Goal: Transaction & Acquisition: Purchase product/service

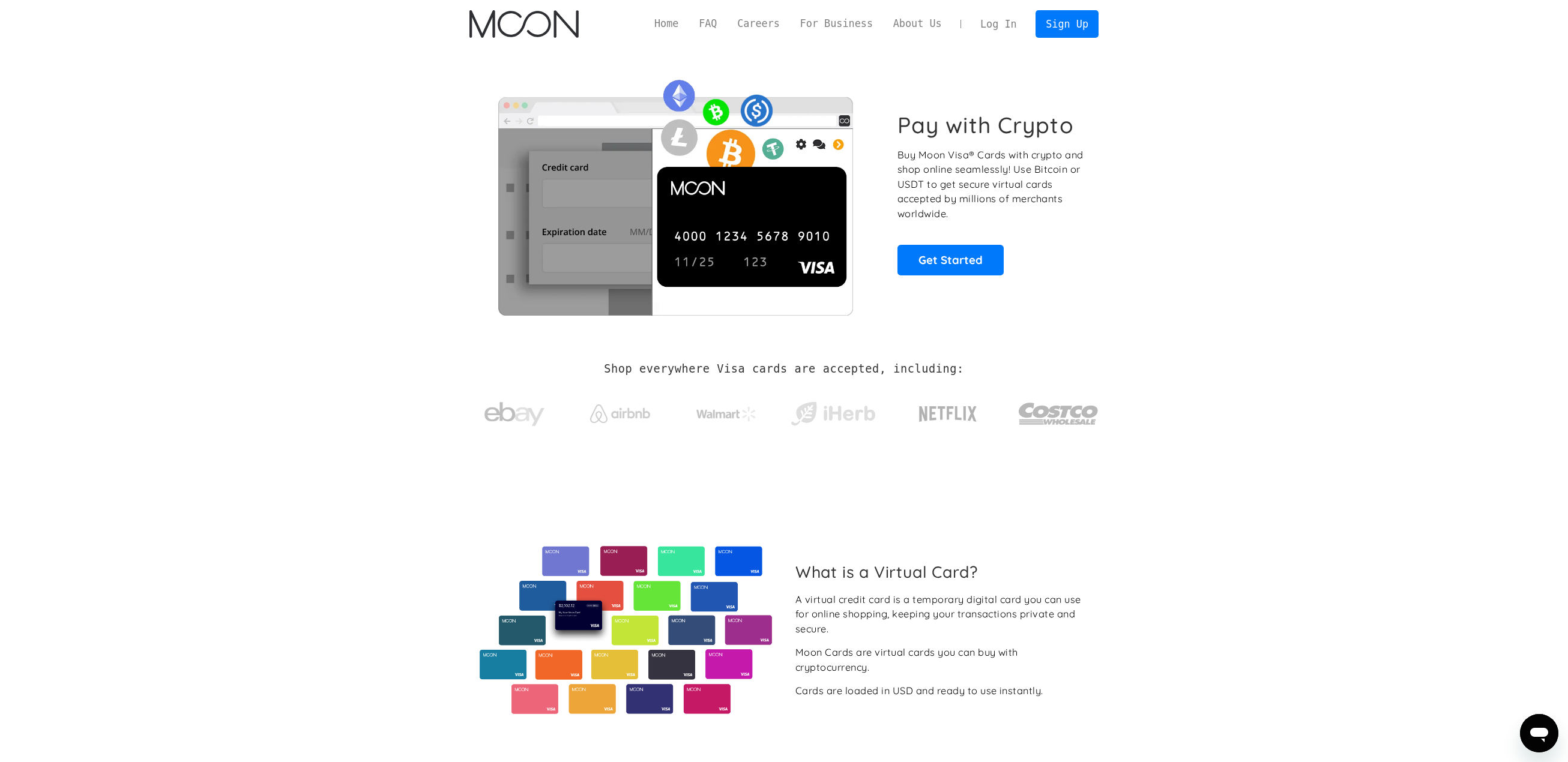
click at [996, 29] on link "Log In" at bounding box center [998, 24] width 57 height 26
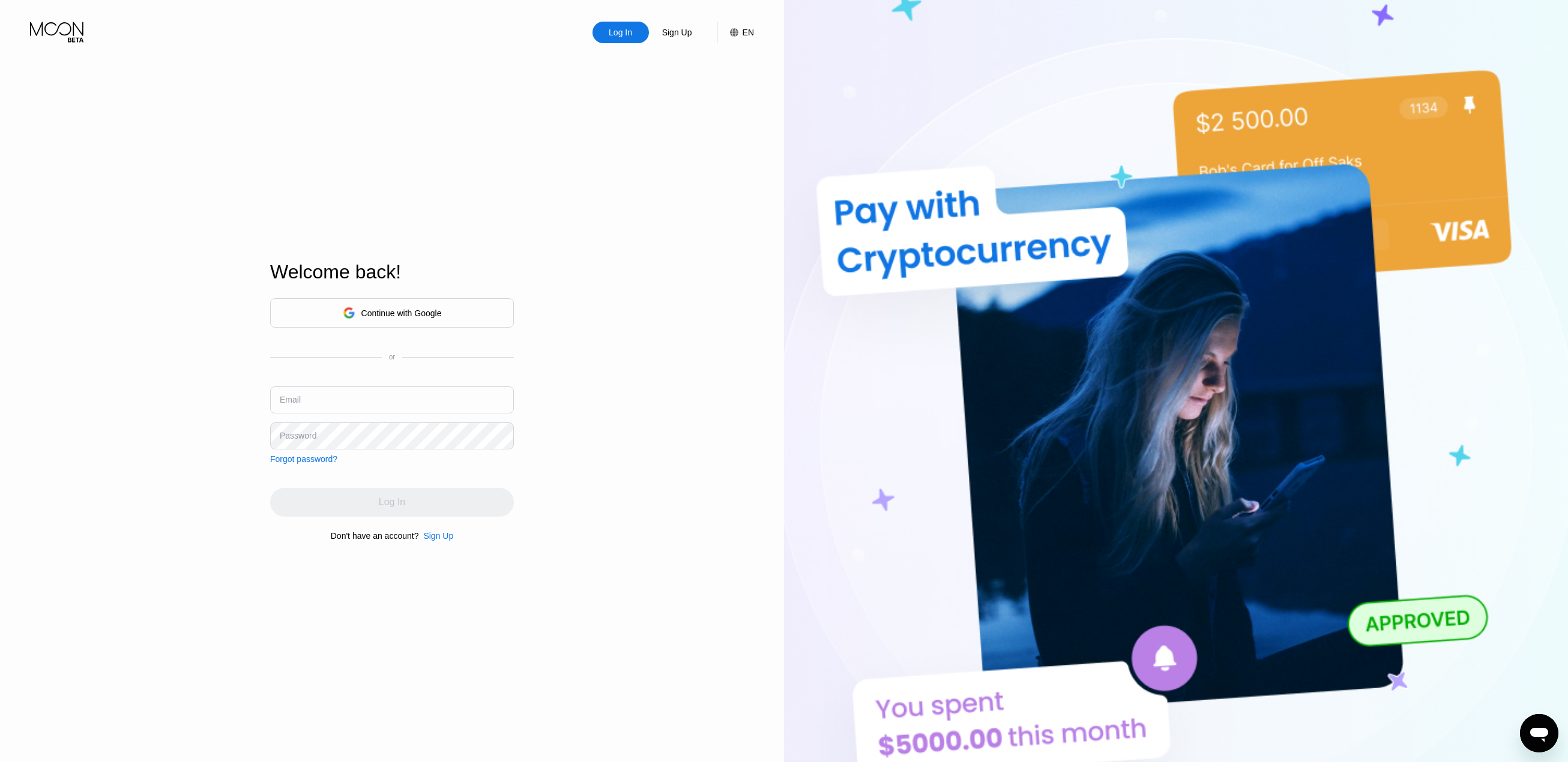
click at [444, 393] on input "text" at bounding box center [392, 400] width 243 height 27
paste input "[EMAIL_ADDRESS][DOMAIN_NAME]"
type input "[EMAIL_ADDRESS][DOMAIN_NAME]"
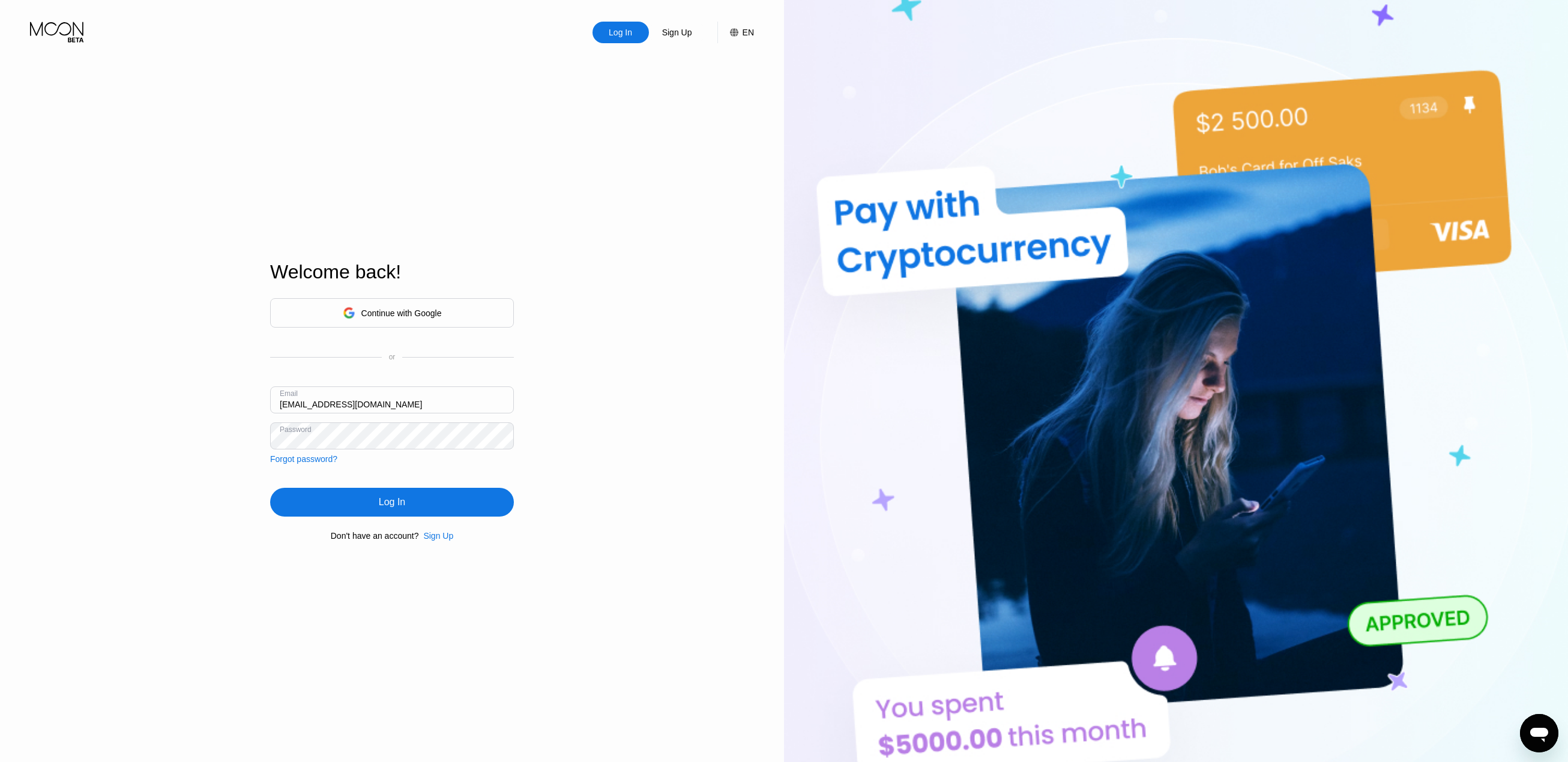
click at [401, 501] on div "Log In" at bounding box center [391, 503] width 26 height 12
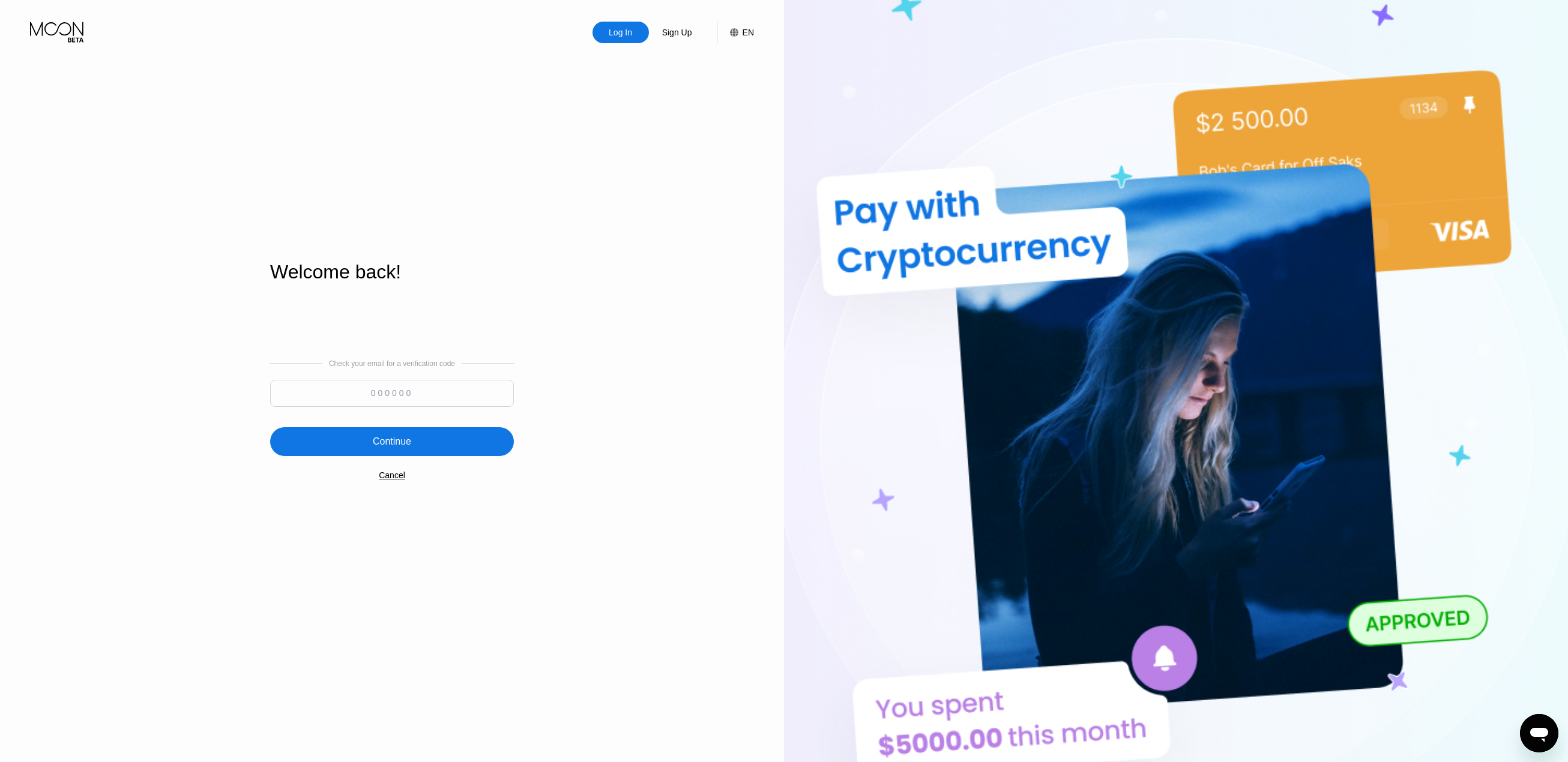
drag, startPoint x: 368, startPoint y: 404, endPoint x: 368, endPoint y: 394, distance: 10.0
click at [368, 400] on input at bounding box center [392, 393] width 243 height 27
paste input "761382"
type input "761382"
click at [410, 447] on div "Continue" at bounding box center [391, 442] width 38 height 12
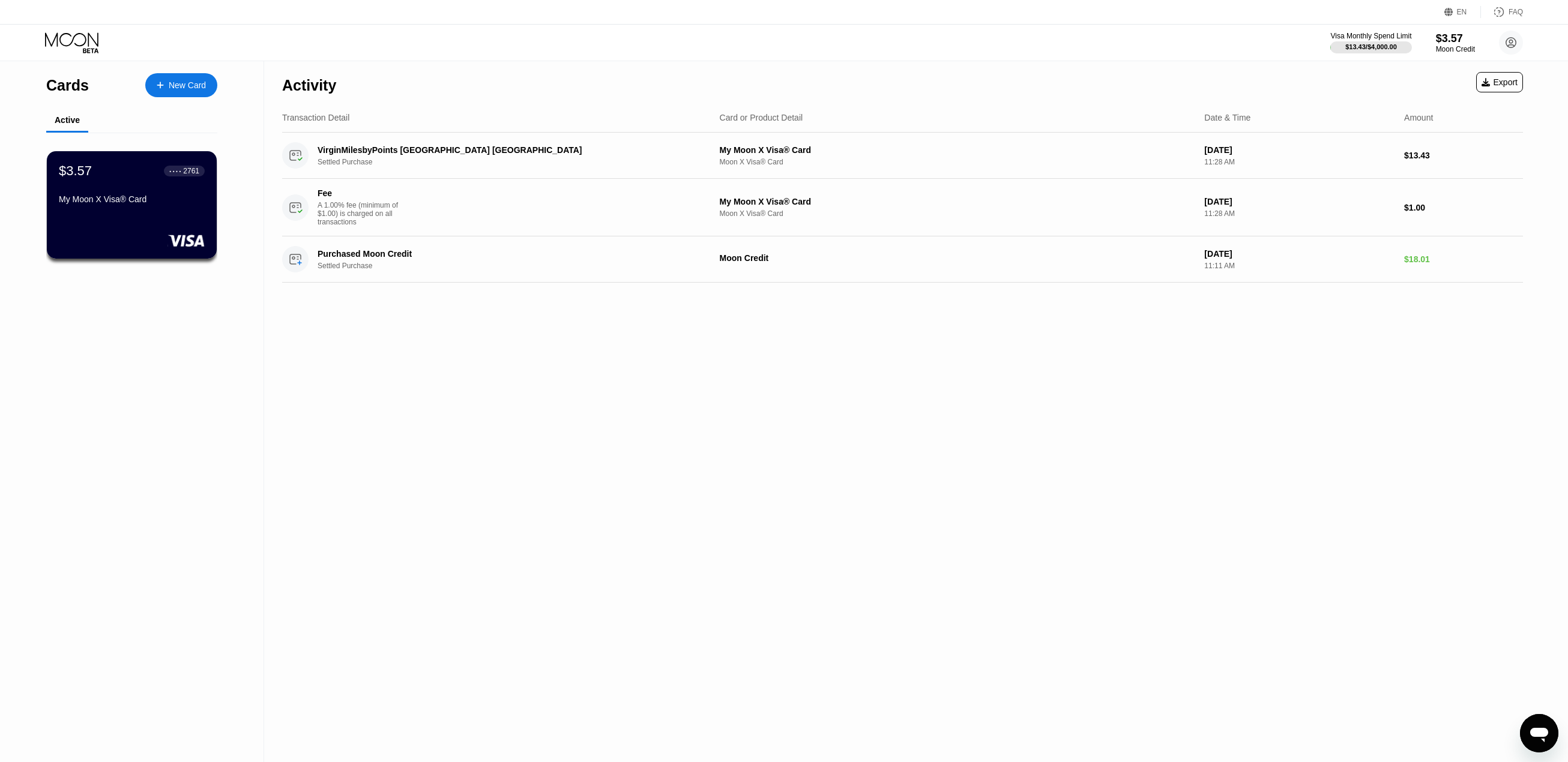
drag, startPoint x: 492, startPoint y: 372, endPoint x: 458, endPoint y: 355, distance: 38.0
click at [500, 390] on div "Activity Export Transaction Detail Card or Product Detail Date & Time Amount Vi…" at bounding box center [903, 412] width 1277 height 701
click at [181, 78] on div "New Card" at bounding box center [181, 85] width 72 height 24
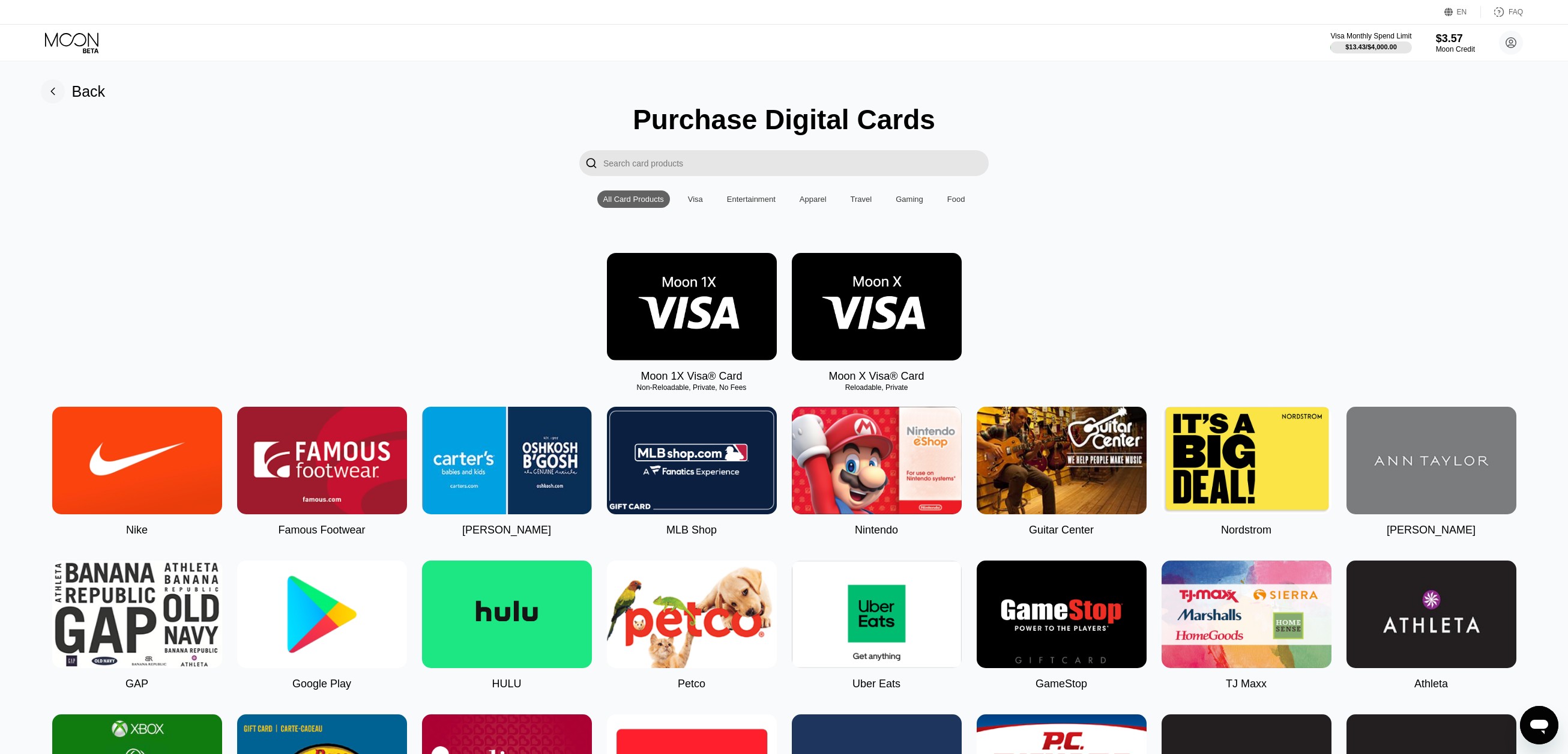
click at [867, 291] on img at bounding box center [877, 306] width 170 height 108
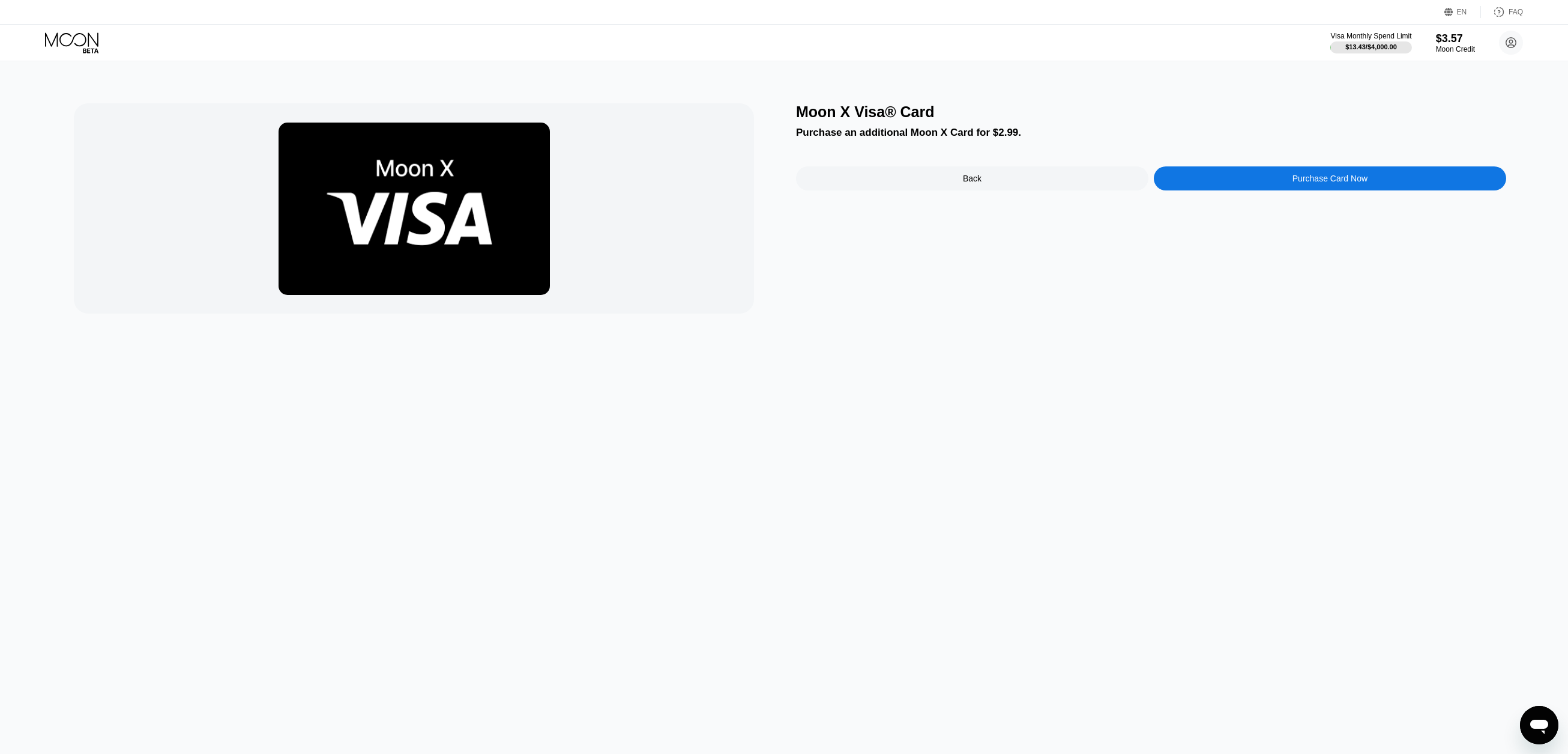
click at [1265, 183] on div "Purchase Card Now" at bounding box center [1330, 178] width 352 height 24
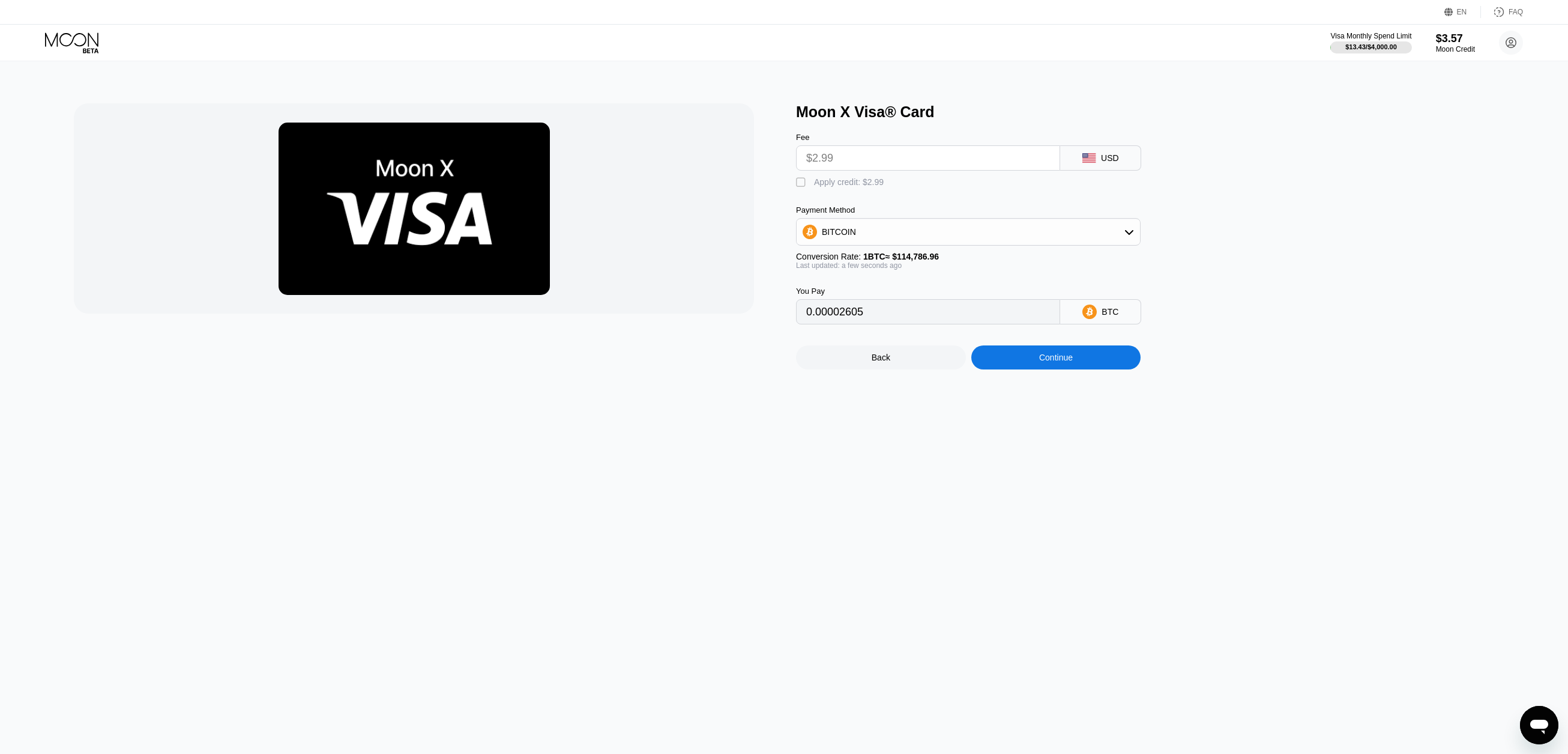
click at [833, 185] on div "Apply credit: $2.99" at bounding box center [849, 182] width 69 height 10
type input "0"
click at [1036, 370] on div "Continue" at bounding box center [1056, 357] width 170 height 24
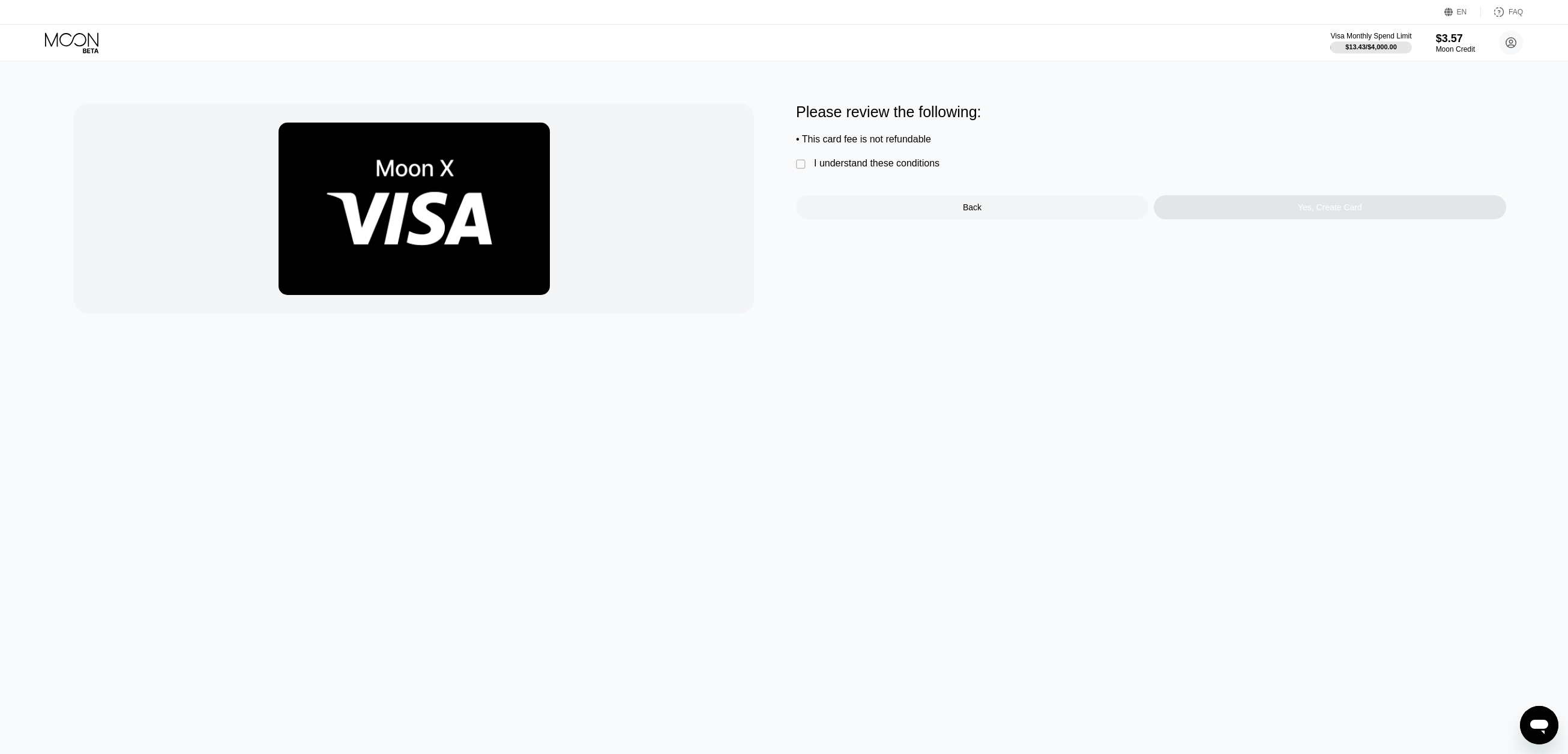
click at [849, 165] on div "I understand these conditions" at bounding box center [877, 163] width 125 height 11
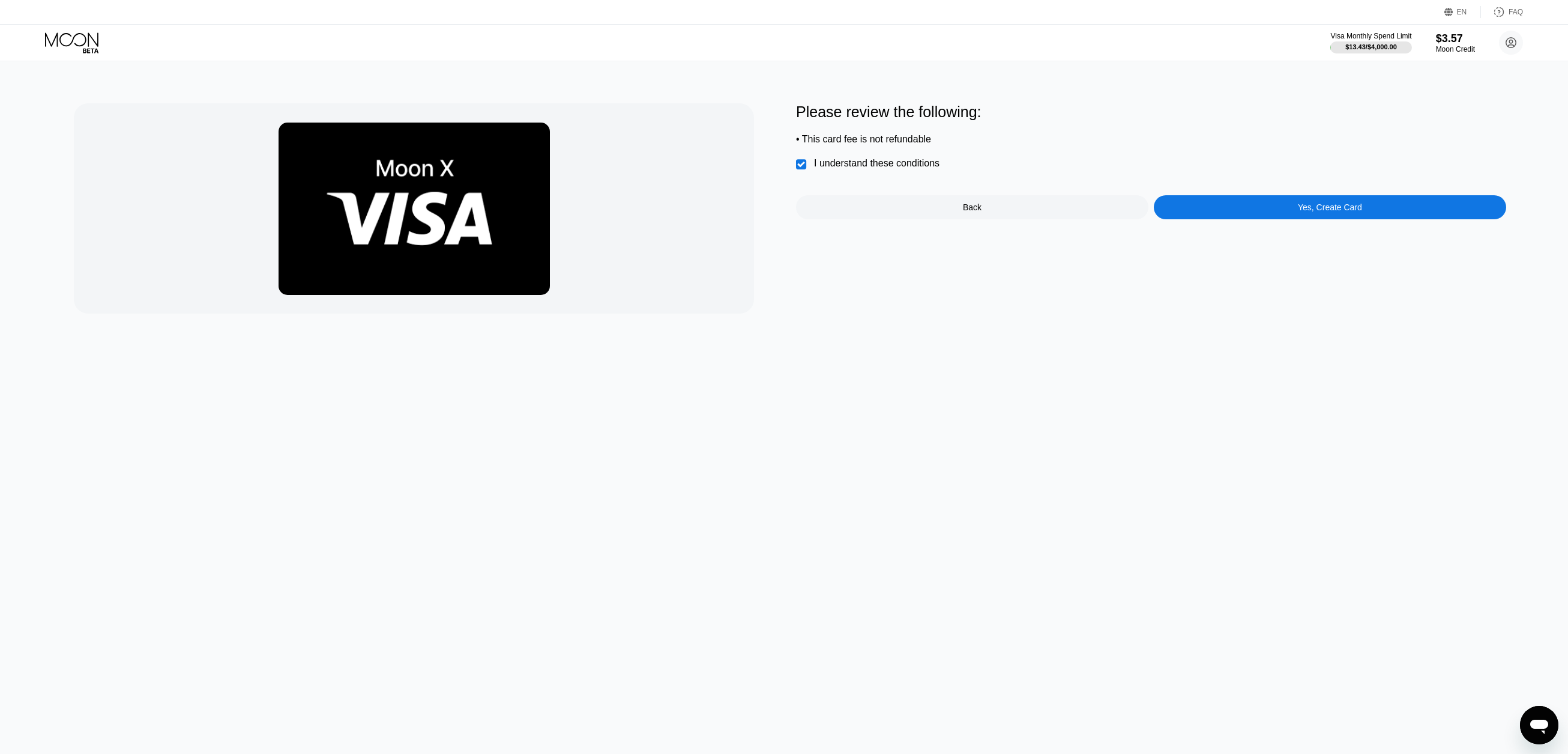
click at [1192, 206] on div "Yes, Create Card" at bounding box center [1330, 207] width 352 height 24
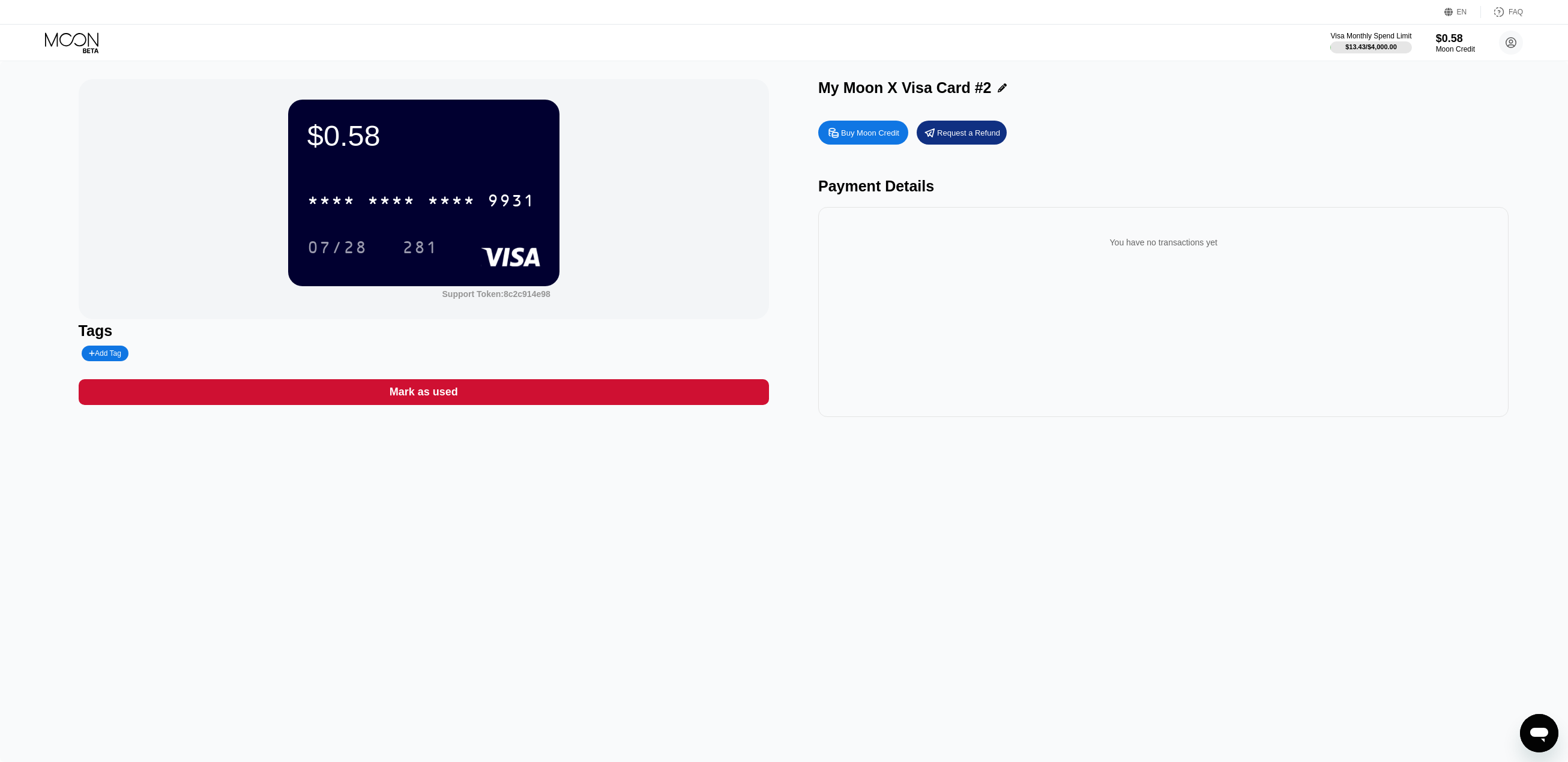
click at [81, 43] on icon at bounding box center [73, 43] width 56 height 21
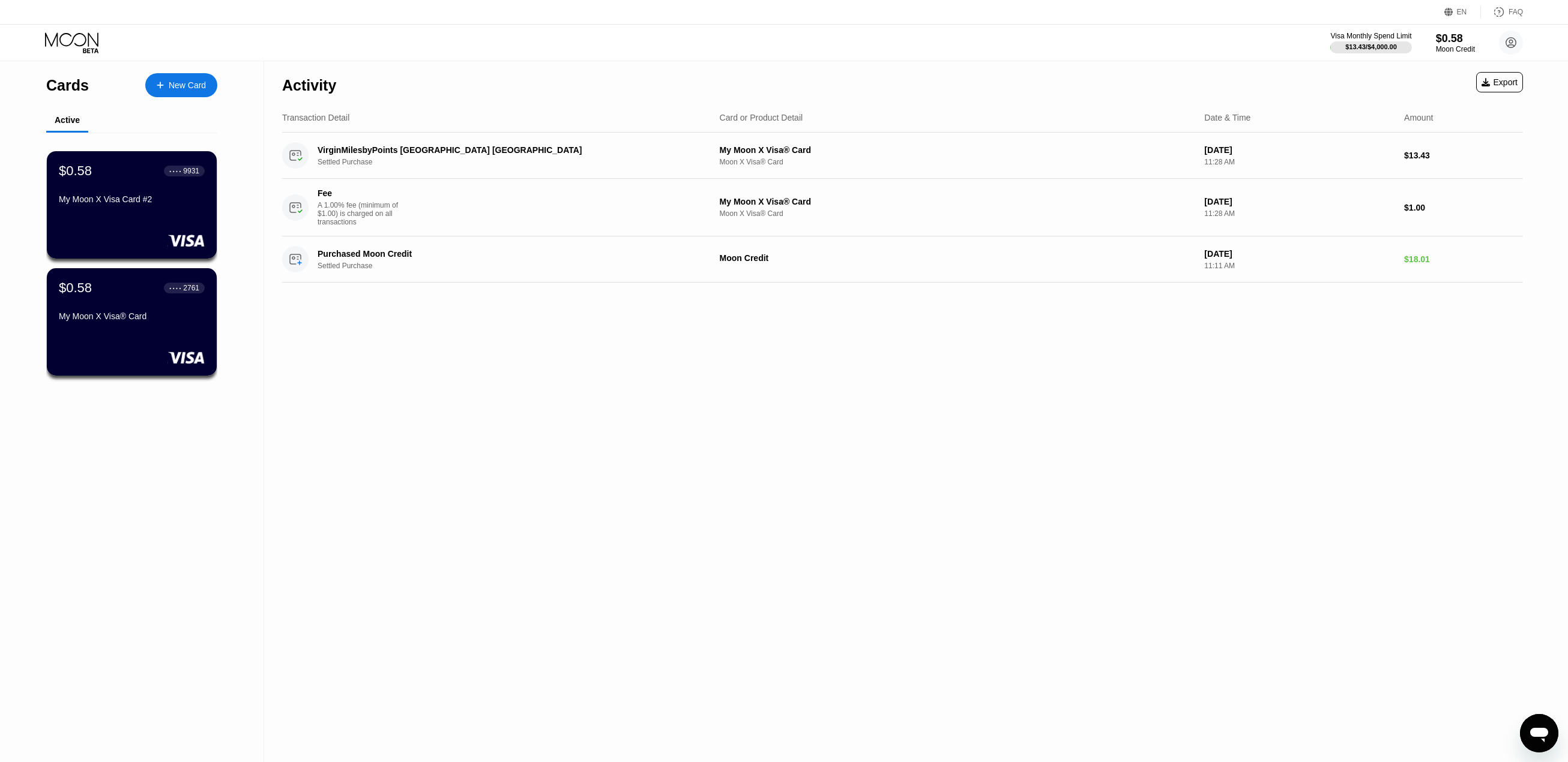
click at [286, 350] on div "Activity Export Transaction Detail Card or Product Detail Date & Time Amount Vi…" at bounding box center [903, 412] width 1277 height 701
click at [286, 346] on div "Activity Export Transaction Detail Card or Product Detail Date & Time Amount Vi…" at bounding box center [903, 412] width 1277 height 701
click at [284, 348] on div "Activity Export Transaction Detail Card or Product Detail Date & Time Amount Vi…" at bounding box center [903, 412] width 1277 height 701
click at [285, 351] on div "Activity Export Transaction Detail Card or Product Detail Date & Time Amount Vi…" at bounding box center [903, 412] width 1277 height 701
click at [285, 349] on div "Activity Export Transaction Detail Card or Product Detail Date & Time Amount Vi…" at bounding box center [903, 412] width 1277 height 701
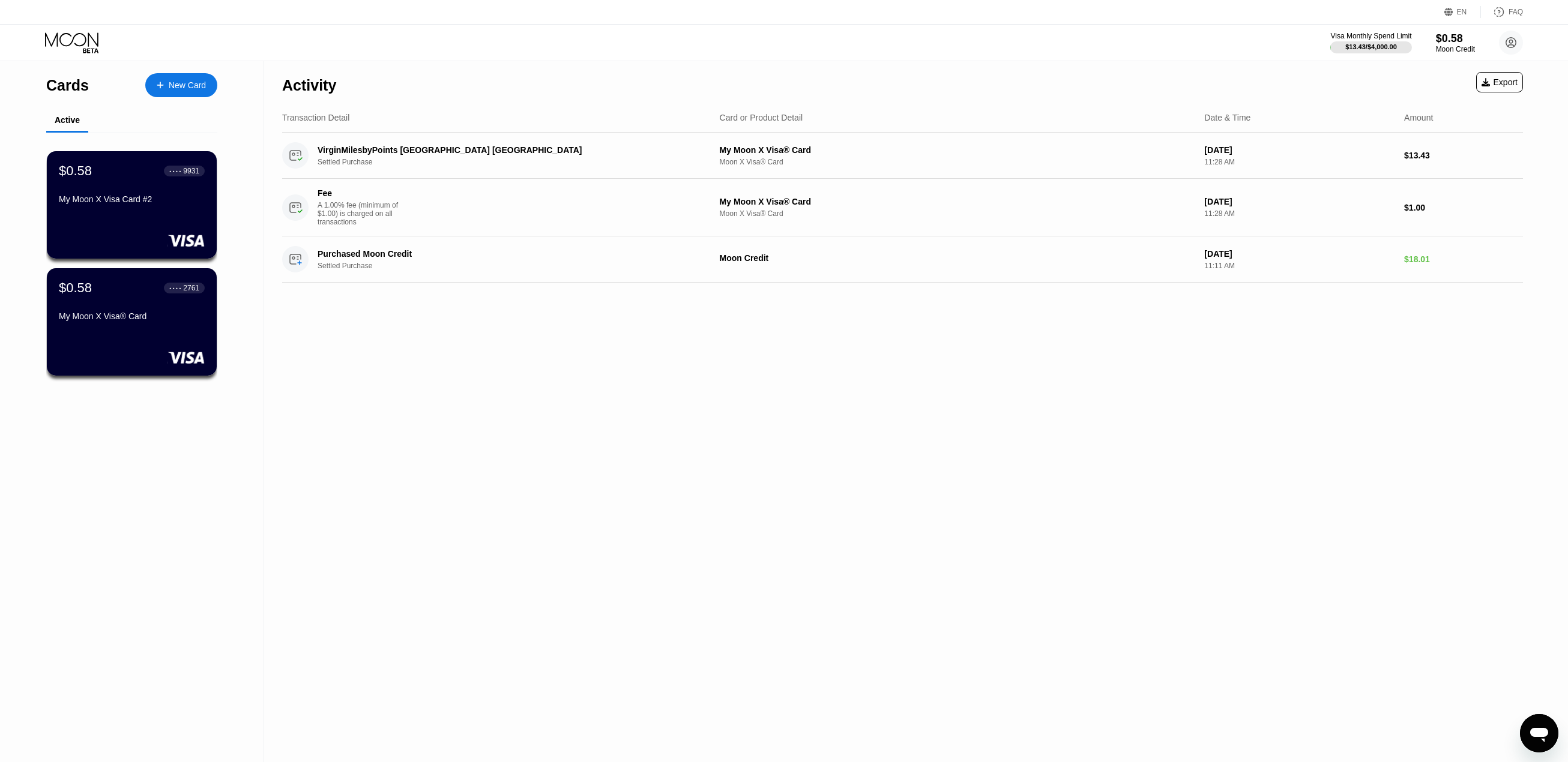
drag, startPoint x: 283, startPoint y: 349, endPoint x: 282, endPoint y: 356, distance: 7.1
click at [282, 356] on div "Activity Export Transaction Detail Card or Product Detail Date & Time Amount Vi…" at bounding box center [903, 412] width 1277 height 701
click at [281, 344] on div "Activity Export Transaction Detail Card or Product Detail Date & Time Amount Vi…" at bounding box center [903, 412] width 1277 height 701
click at [281, 344] on div "Activity Export Transaction Detail Card or Product Detail Date & Time Amount Vi…" at bounding box center [903, 412] width 1277 height 701
click at [281, 341] on div "Activity Export Transaction Detail Card or Product Detail Date & Time Amount Vi…" at bounding box center [903, 412] width 1277 height 701
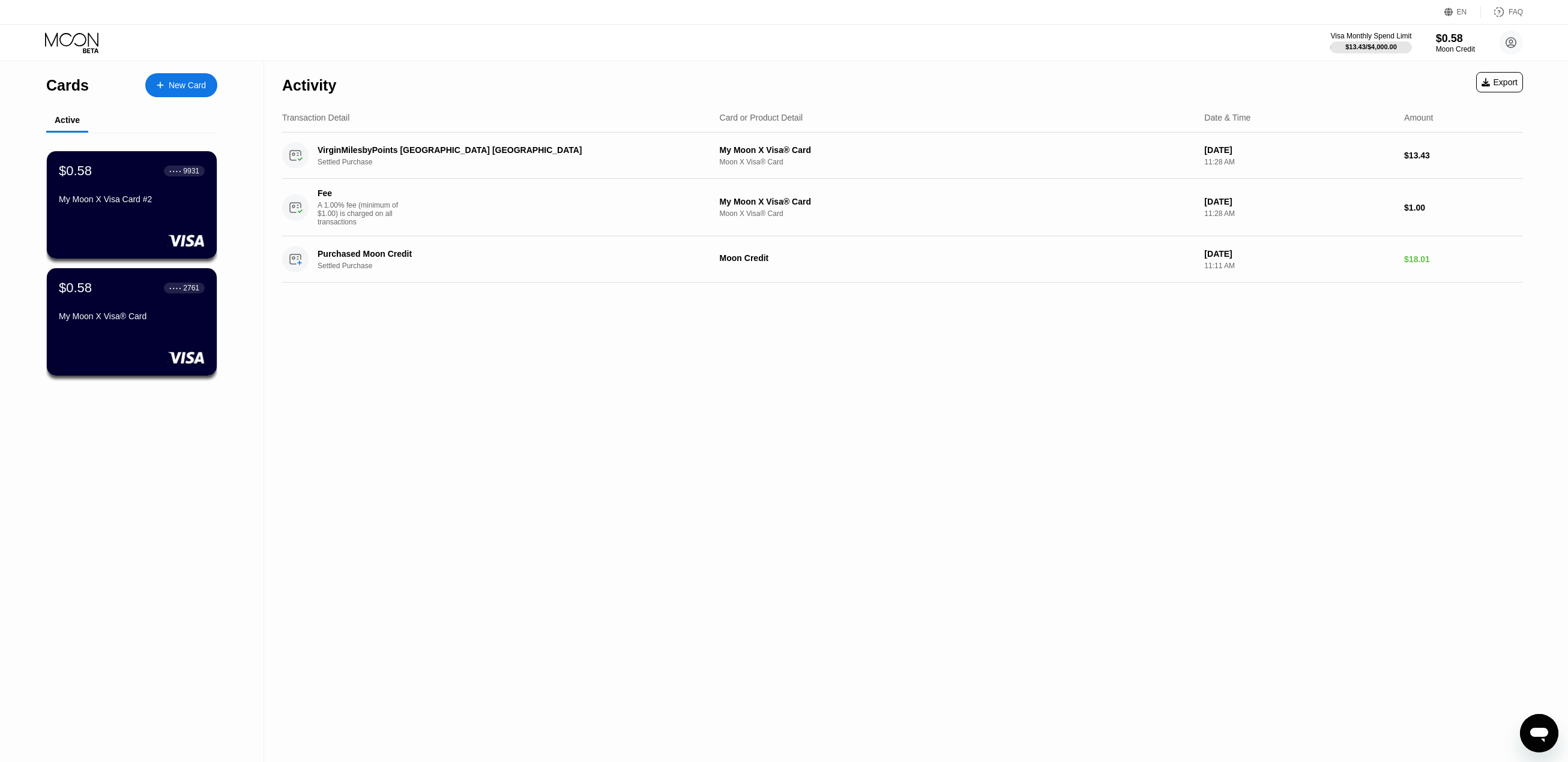
click at [281, 344] on div "Activity Export Transaction Detail Card or Product Detail Date & Time Amount Vi…" at bounding box center [903, 412] width 1277 height 701
click at [1447, 38] on div "$0.58" at bounding box center [1455, 38] width 40 height 13
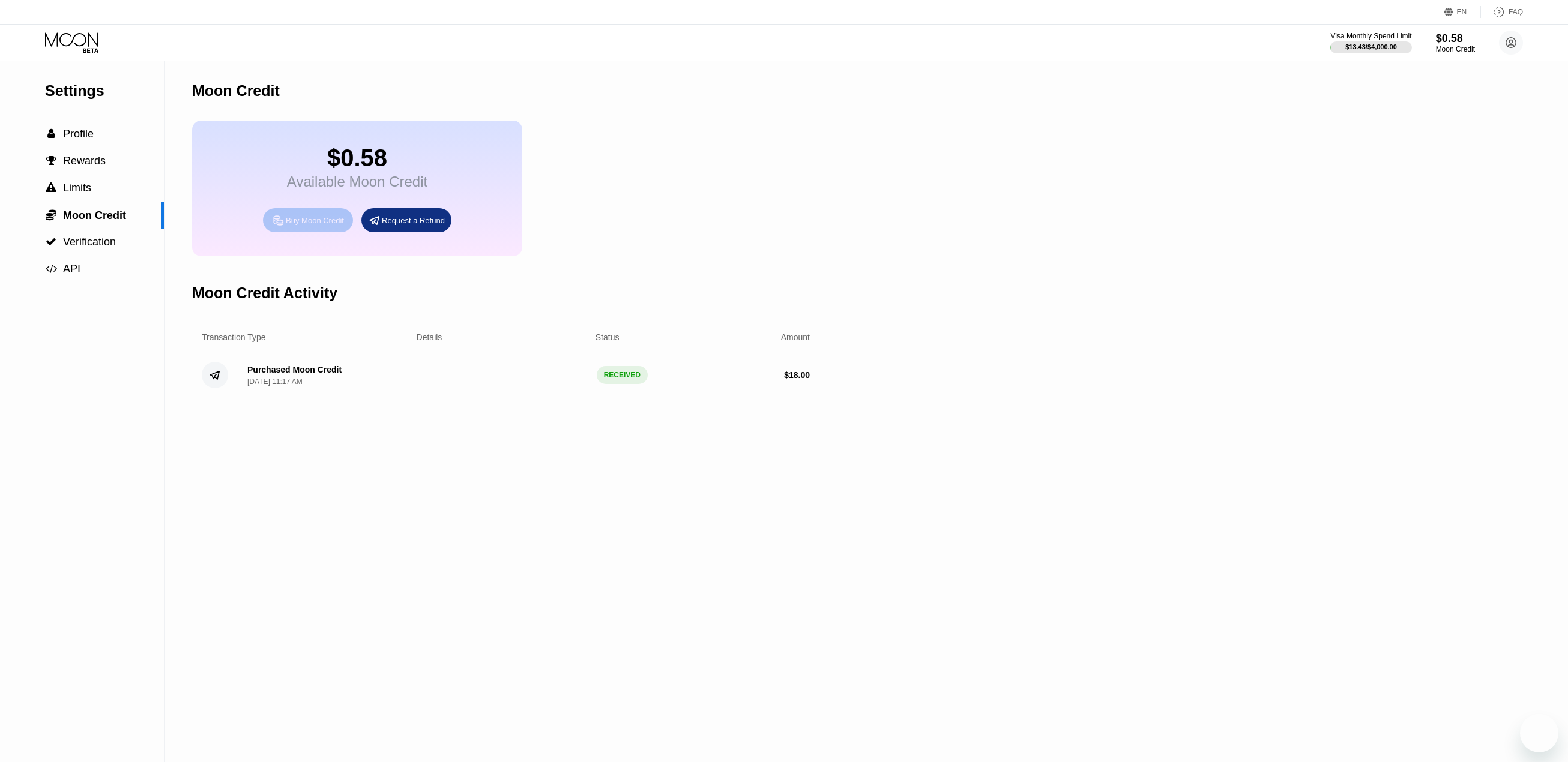
click at [326, 226] on div "Buy Moon Credit" at bounding box center [315, 220] width 58 height 10
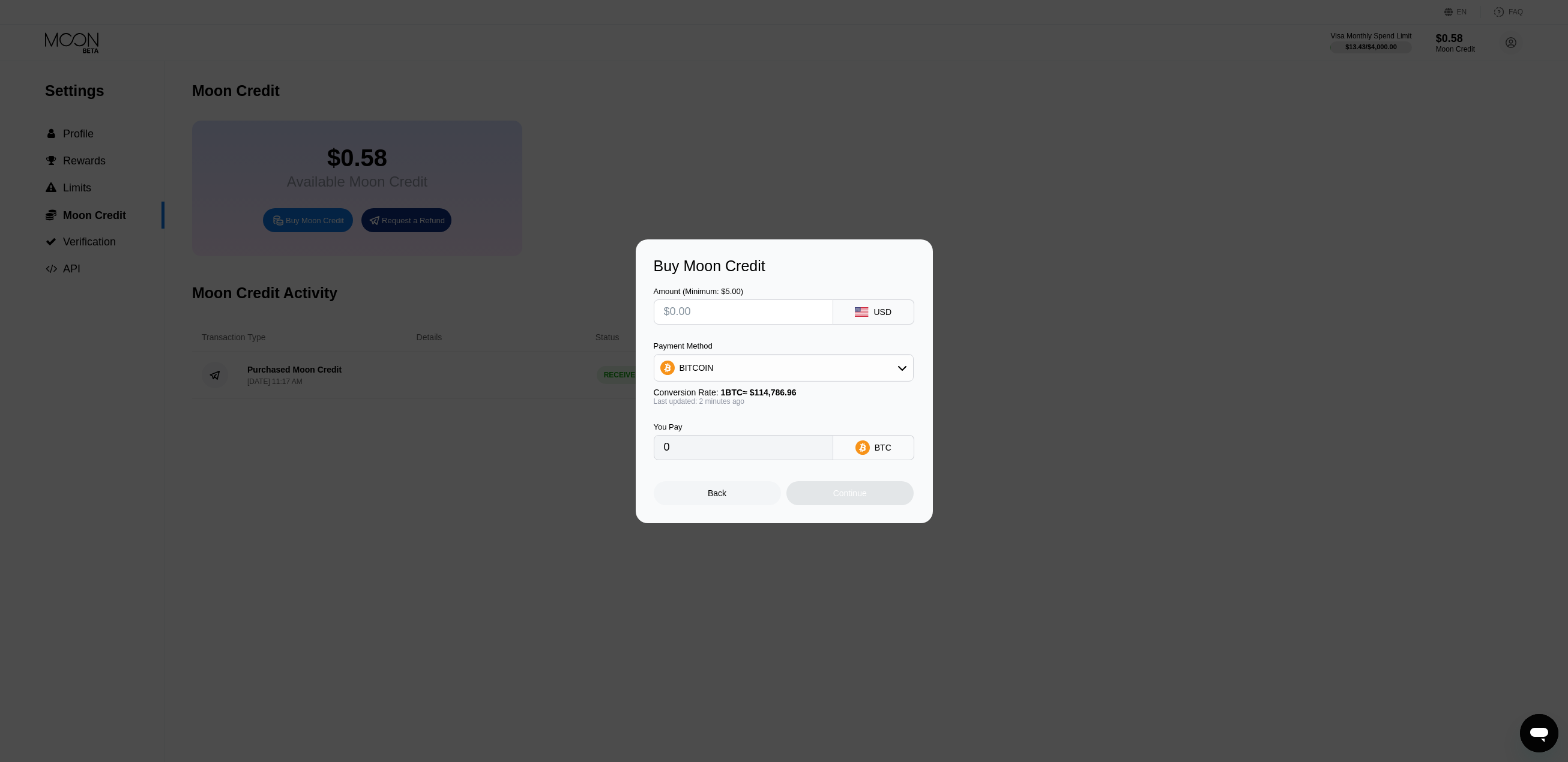
click at [683, 322] on input "text" at bounding box center [743, 312] width 159 height 24
type input "$1"
type input "0.00000872"
type input "$15"
type input "0.00013068"
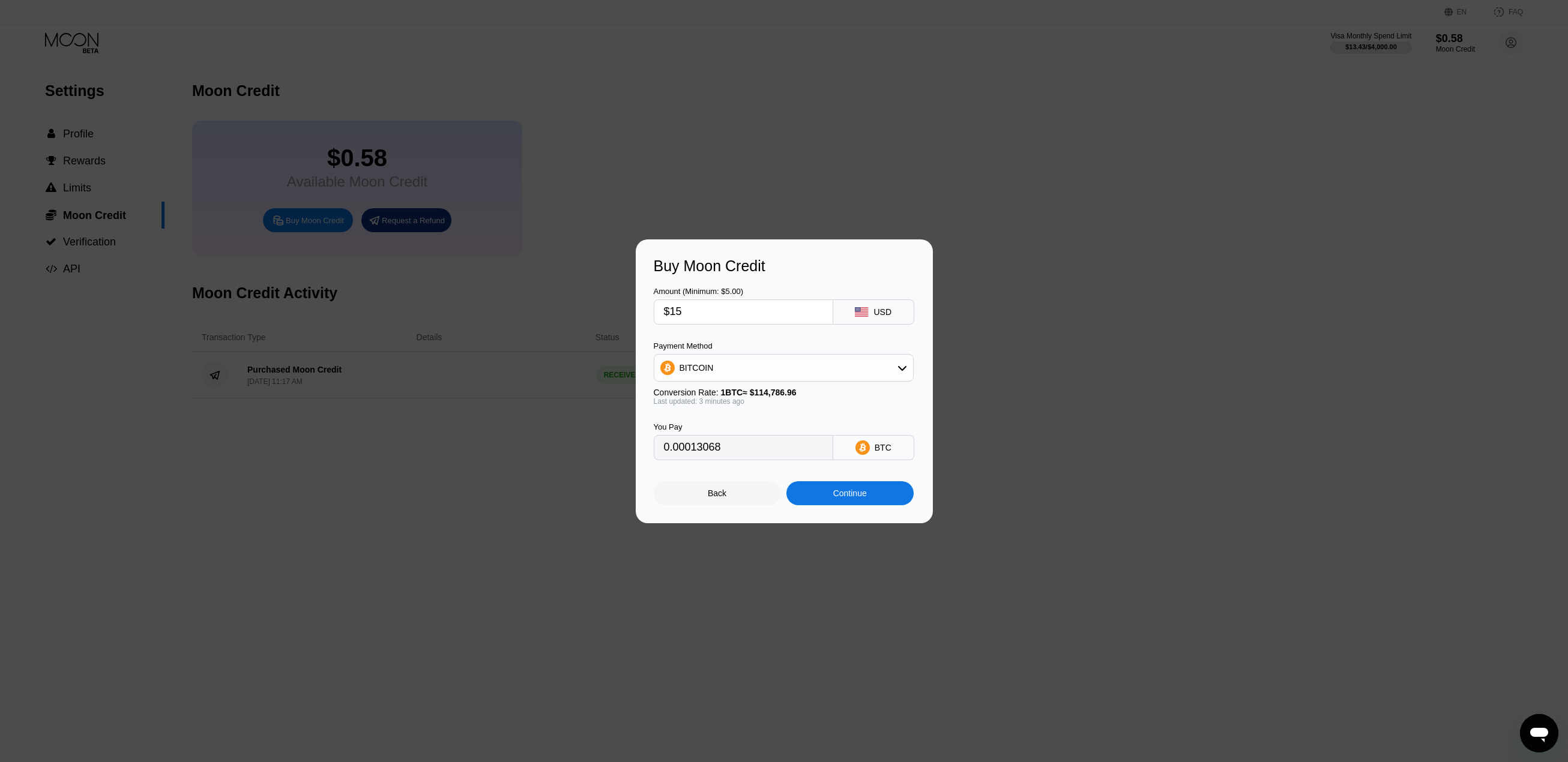
type input "$15"
click at [743, 341] on div "Payment Method" at bounding box center [783, 346] width 260 height 9
click at [864, 498] on div "Continue" at bounding box center [850, 494] width 33 height 10
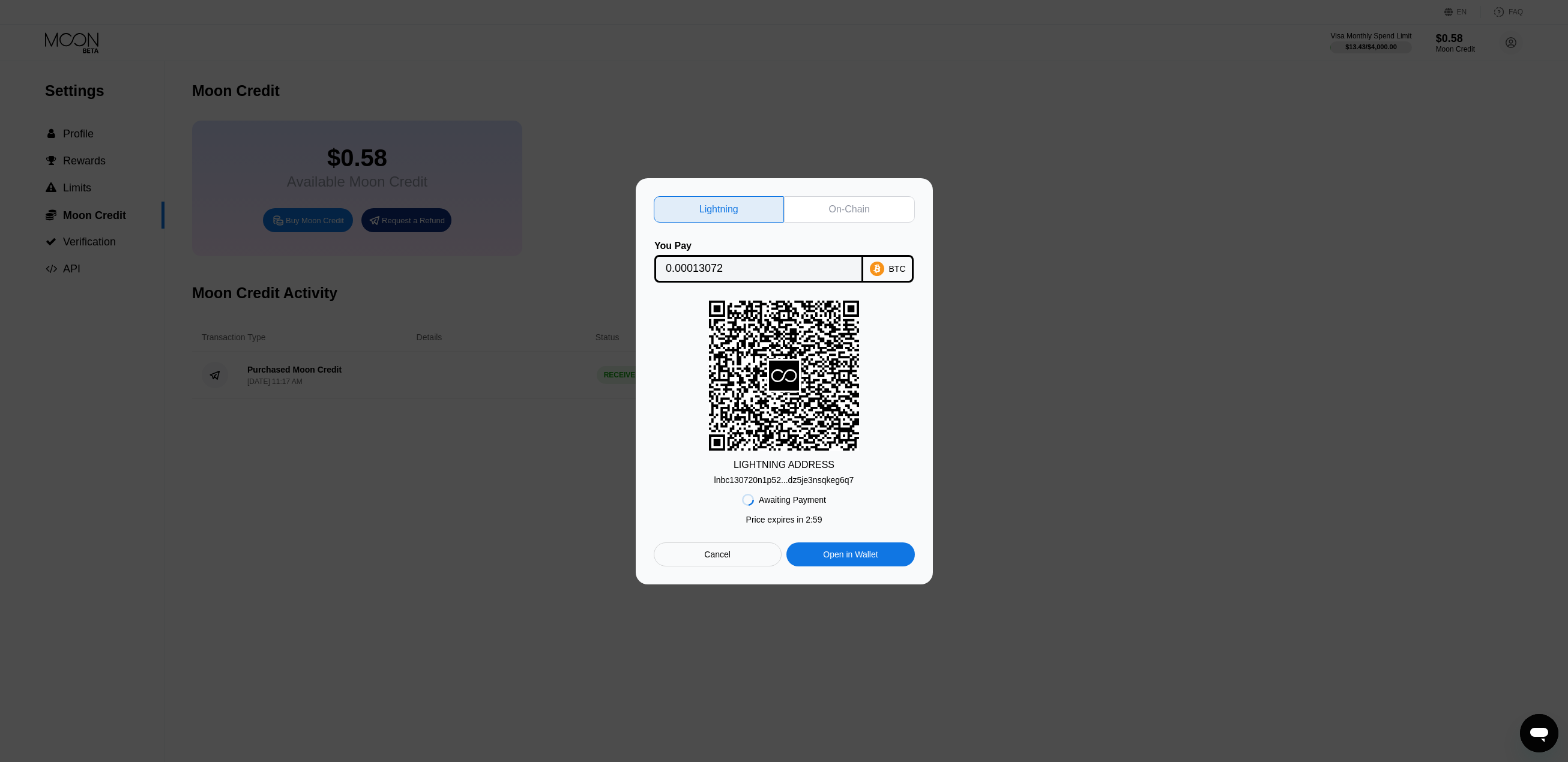
click at [822, 484] on div "lnbc130720n1p52...dz5je3nsqkeg6q7" at bounding box center [785, 480] width 140 height 10
click at [849, 205] on div "On-Chain" at bounding box center [849, 209] width 41 height 12
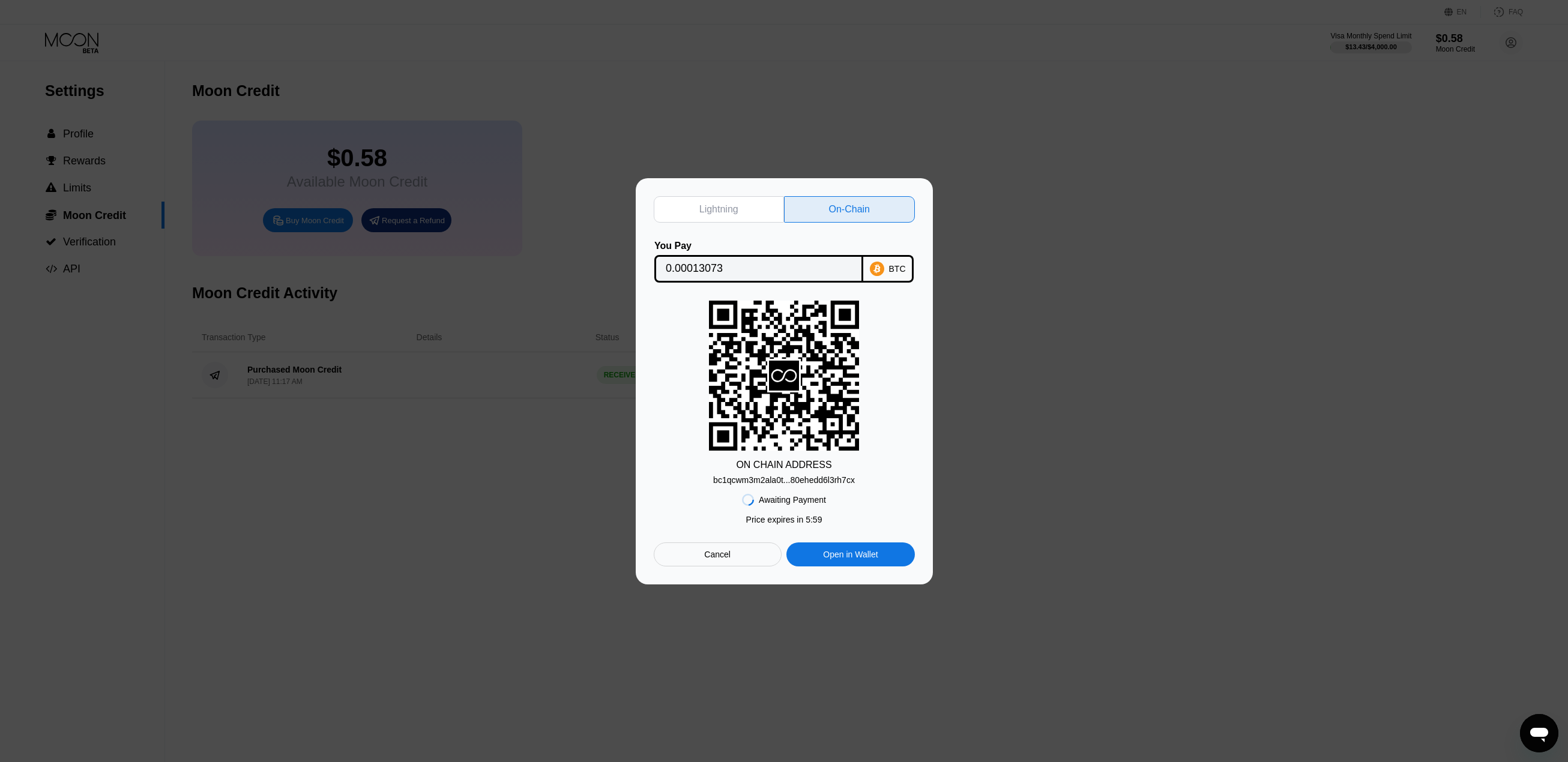
click at [815, 480] on div "bc1qcwm3m2ala0t...80ehedd6l3rh7cx" at bounding box center [784, 480] width 142 height 10
click at [766, 262] on input "0.00013073" at bounding box center [759, 268] width 186 height 24
click at [722, 261] on input "0.00013073" at bounding box center [759, 268] width 186 height 24
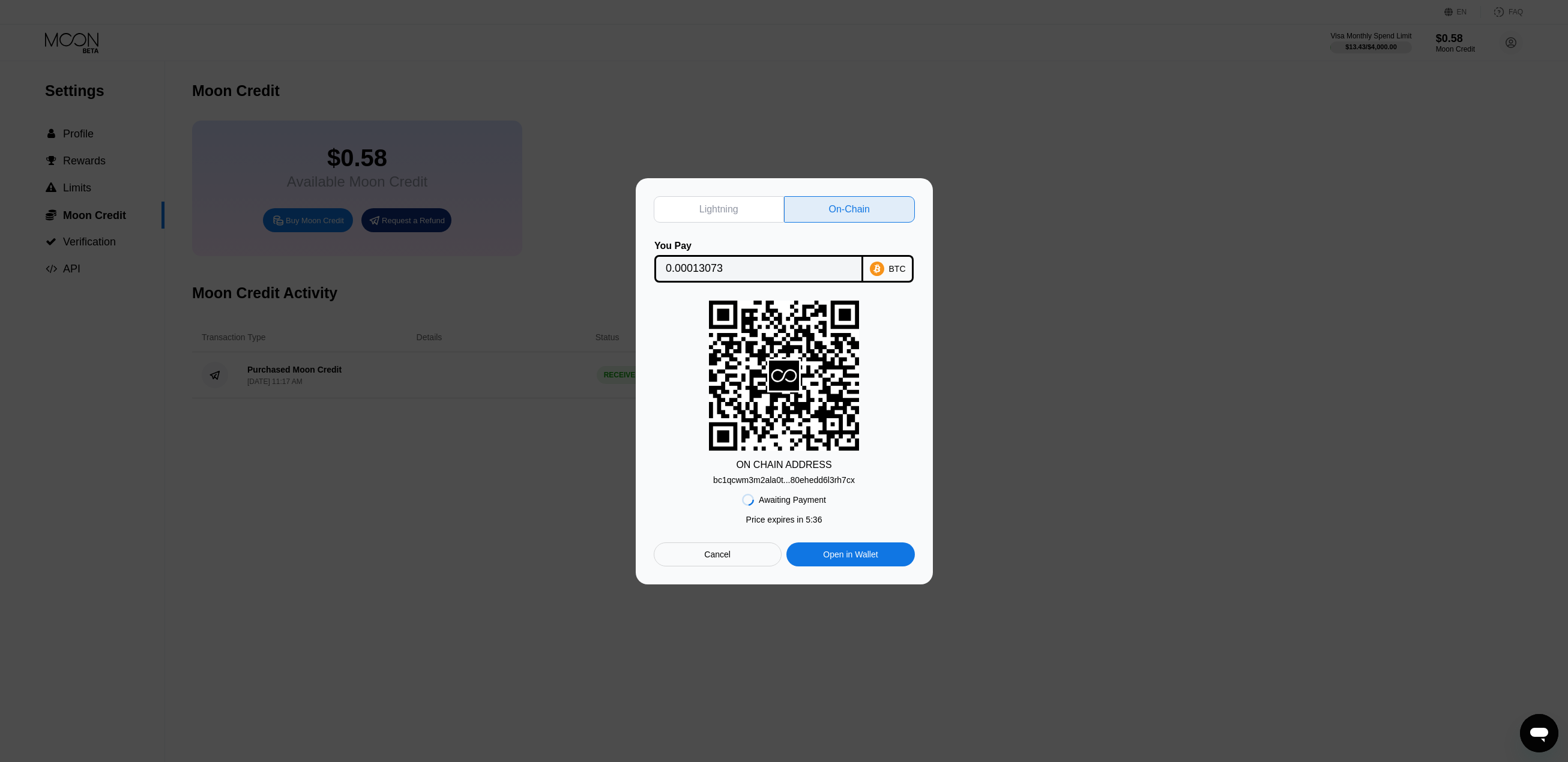
click at [791, 485] on div "bc1qcwm3m2ala0t...80ehedd6l3rh7cx" at bounding box center [784, 480] width 142 height 10
click at [791, 484] on div "bc1qcwm3m2ala0t...80ehedd6l3rh7cx" at bounding box center [784, 480] width 142 height 10
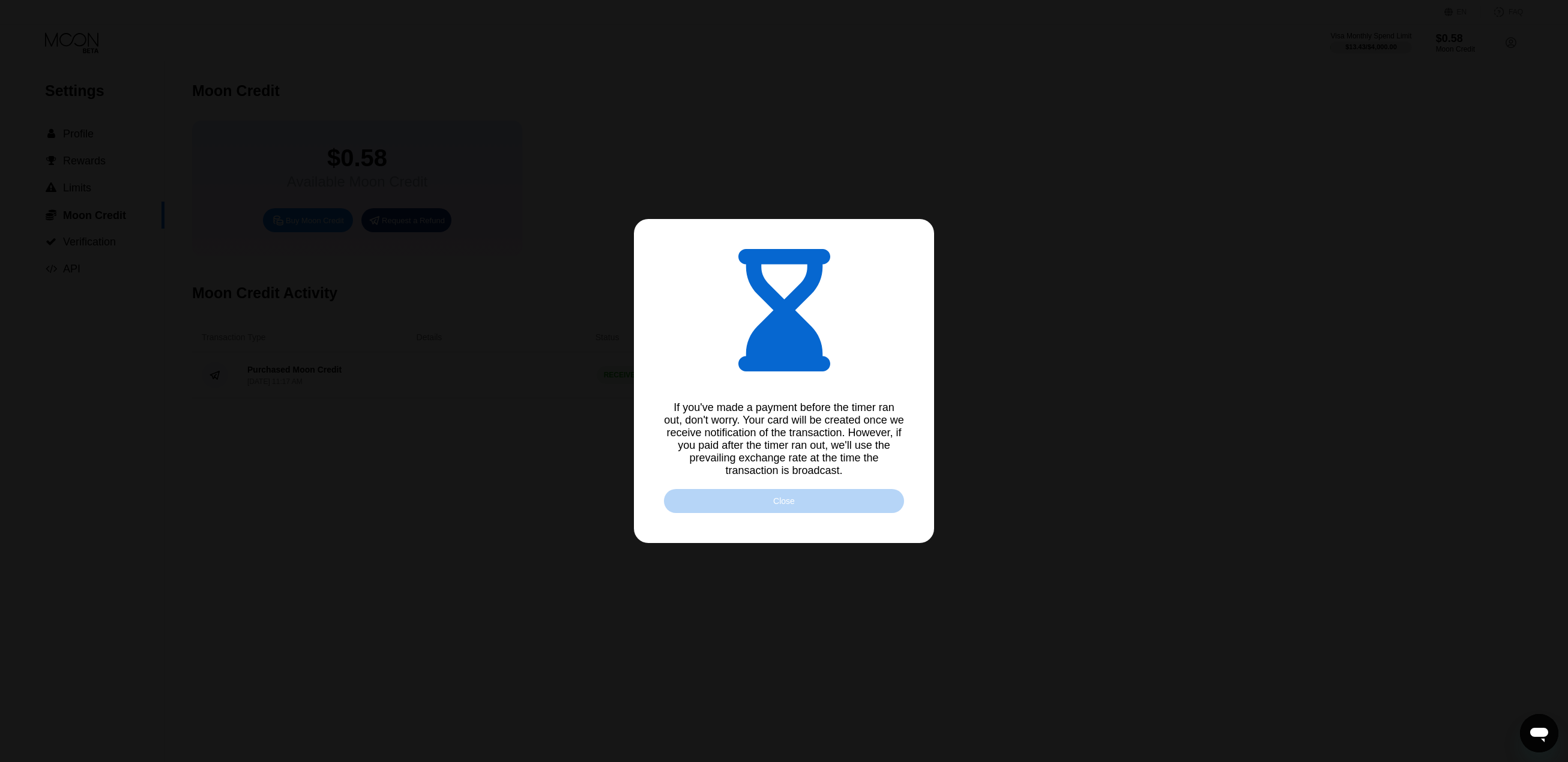
click at [869, 507] on div "Close" at bounding box center [784, 501] width 240 height 24
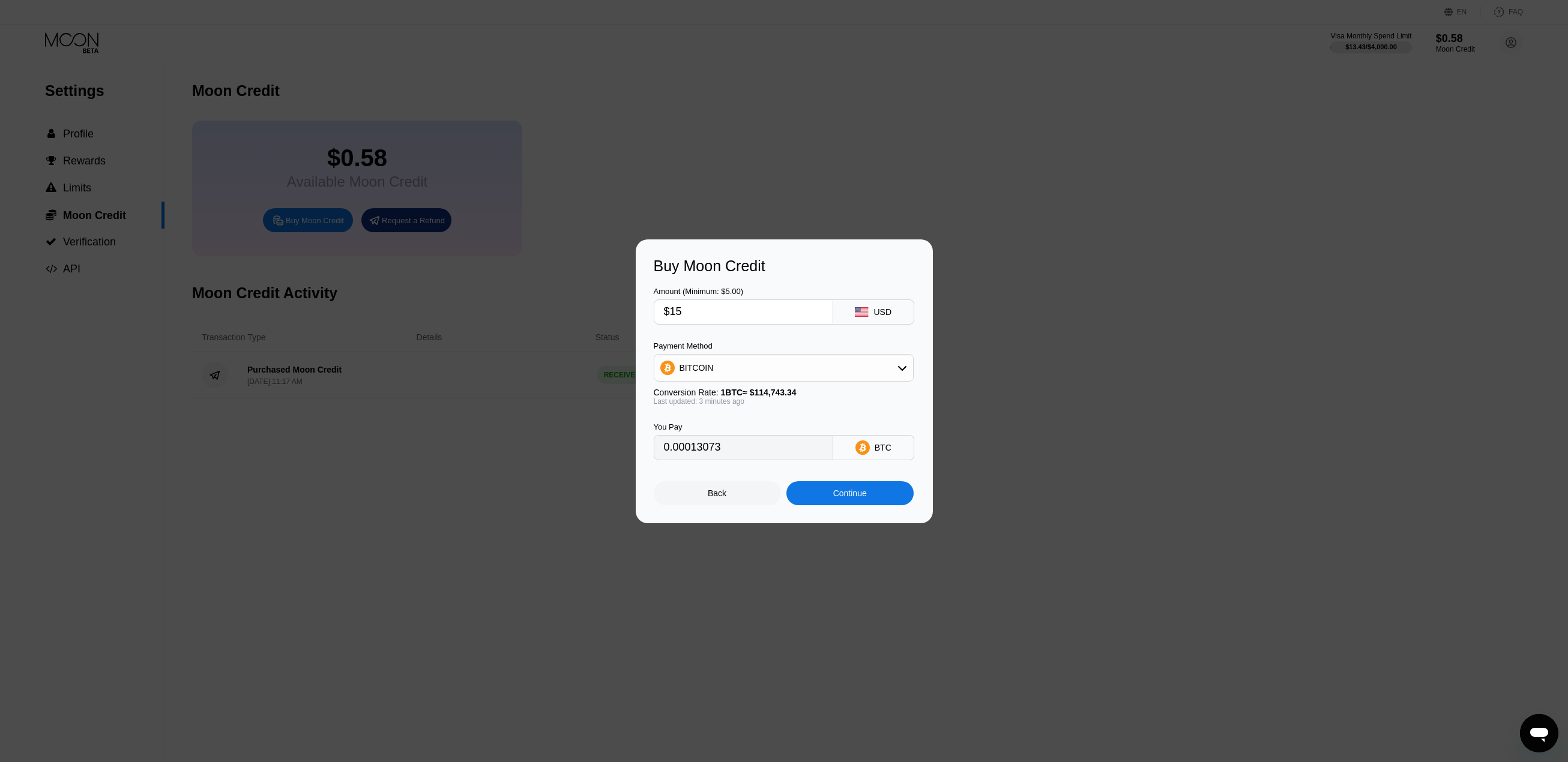
drag, startPoint x: 1210, startPoint y: 422, endPoint x: 1202, endPoint y: 419, distance: 8.5
click at [1208, 421] on div "Buy Moon Credit Amount (Minimum: $5.00) $15 USD Payment Method BITCOIN Conversi…" at bounding box center [784, 382] width 1568 height 284
click at [273, 107] on div at bounding box center [788, 381] width 1577 height 762
drag, startPoint x: 688, startPoint y: 494, endPoint x: 487, endPoint y: 312, distance: 271.2
click at [687, 494] on div "Back" at bounding box center [717, 493] width 127 height 24
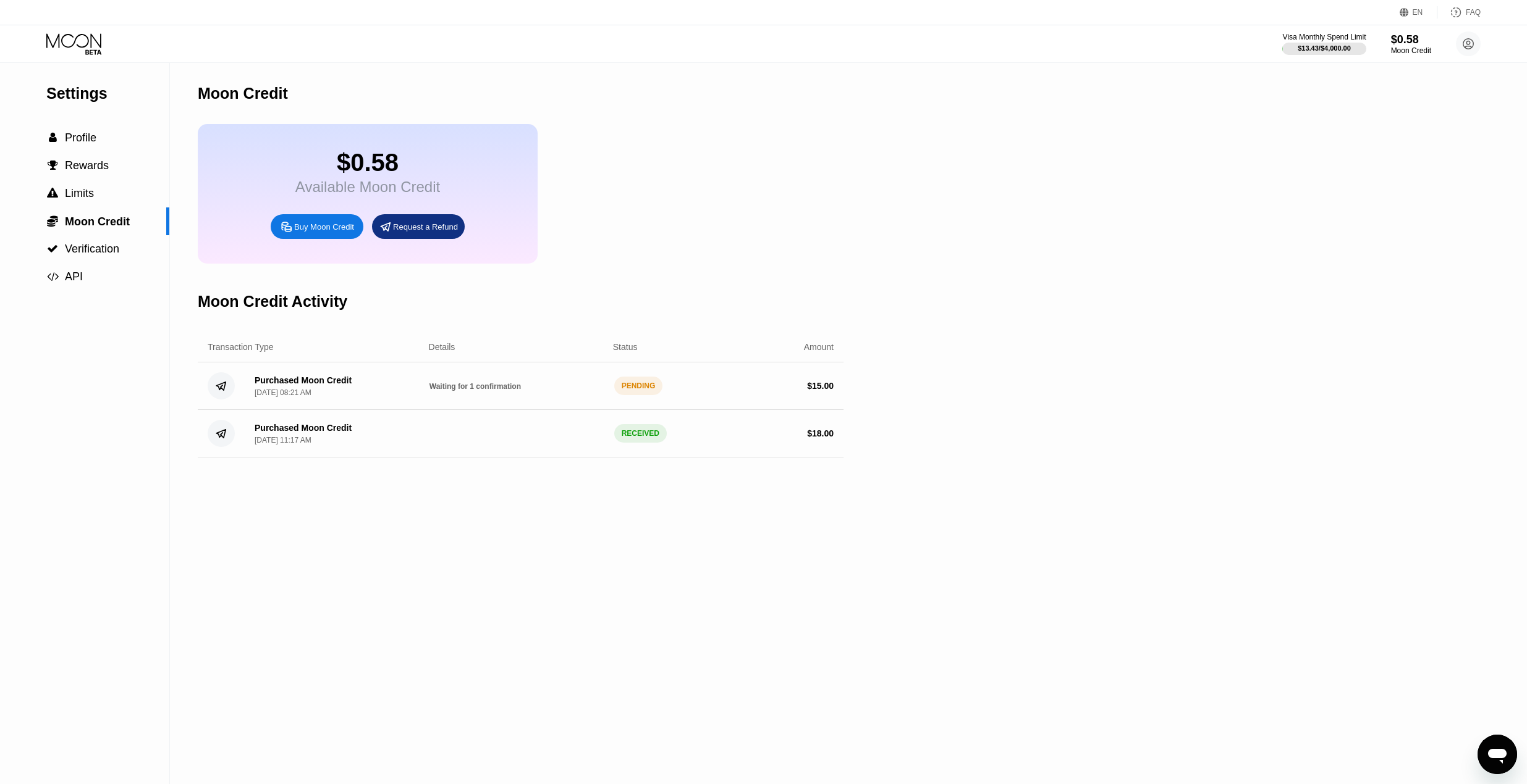
click at [492, 391] on span "Waiting for 1 confirmation" at bounding box center [475, 386] width 91 height 9
click at [624, 395] on div "PENDING" at bounding box center [638, 386] width 49 height 19
click at [93, 36] on icon at bounding box center [74, 40] width 55 height 14
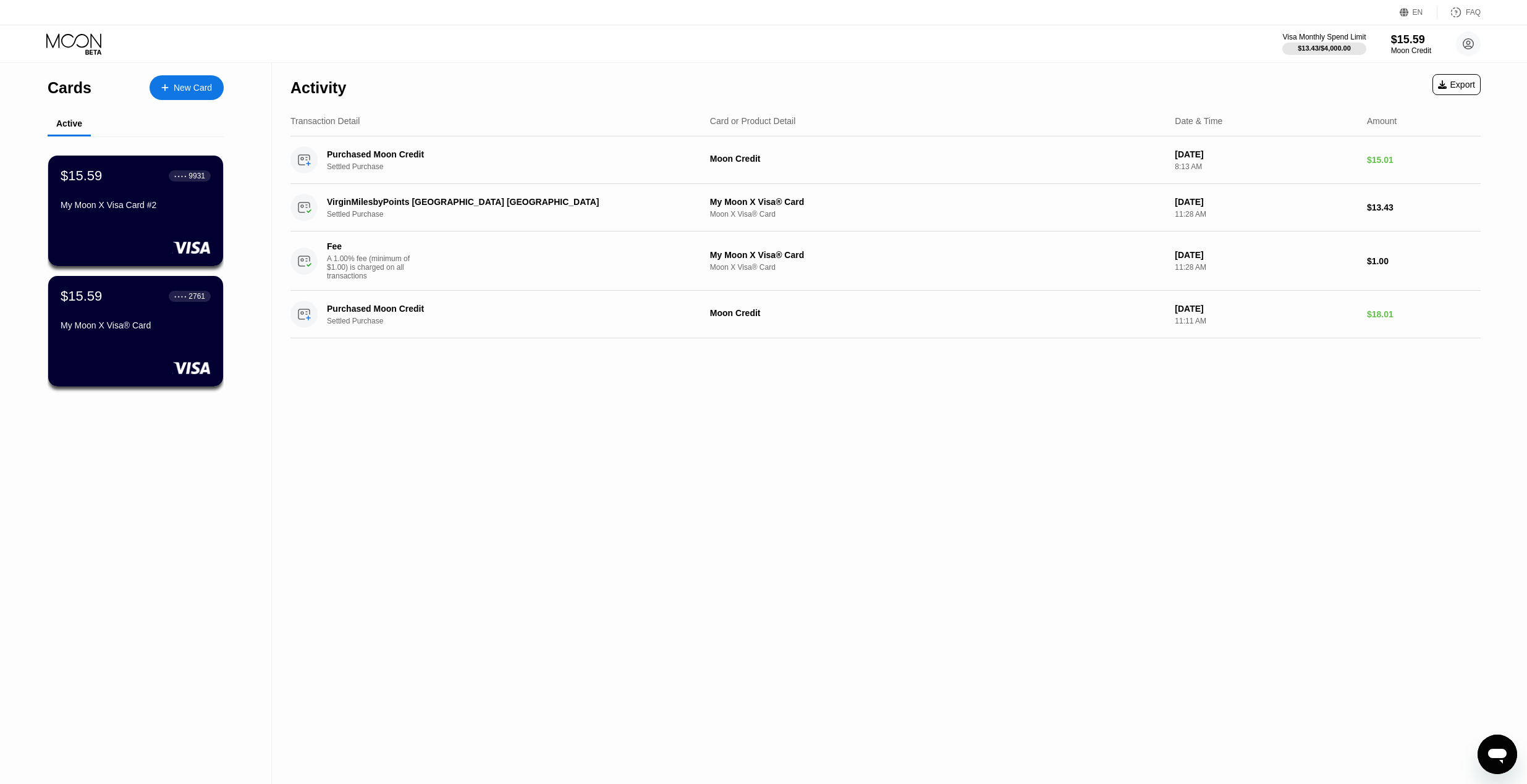
click at [141, 230] on div "$15.59 ● ● ● ● 9931 My Moon X Visa Card #2" at bounding box center [135, 211] width 175 height 111
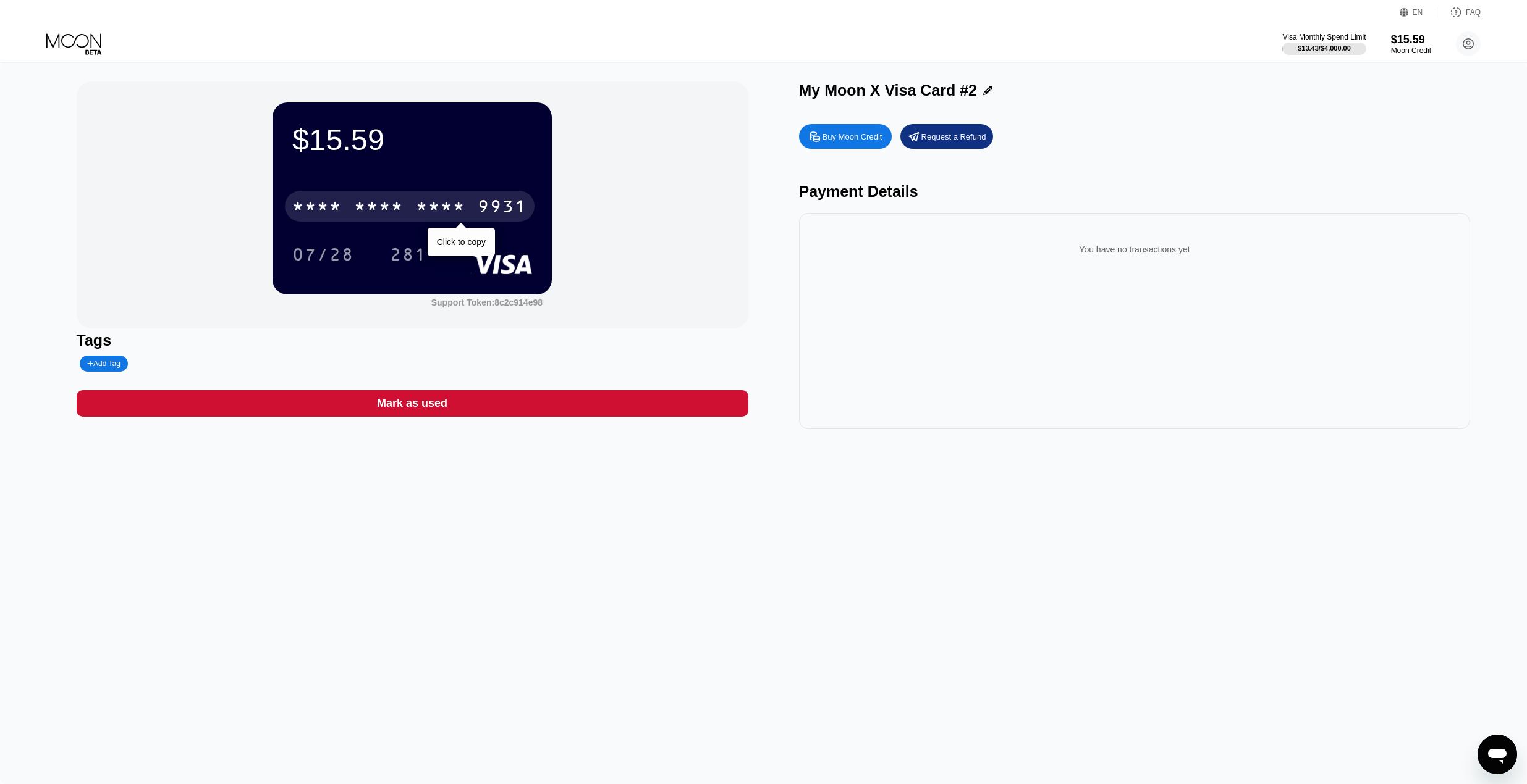
click at [422, 211] on div "* * * *" at bounding box center [440, 209] width 50 height 20
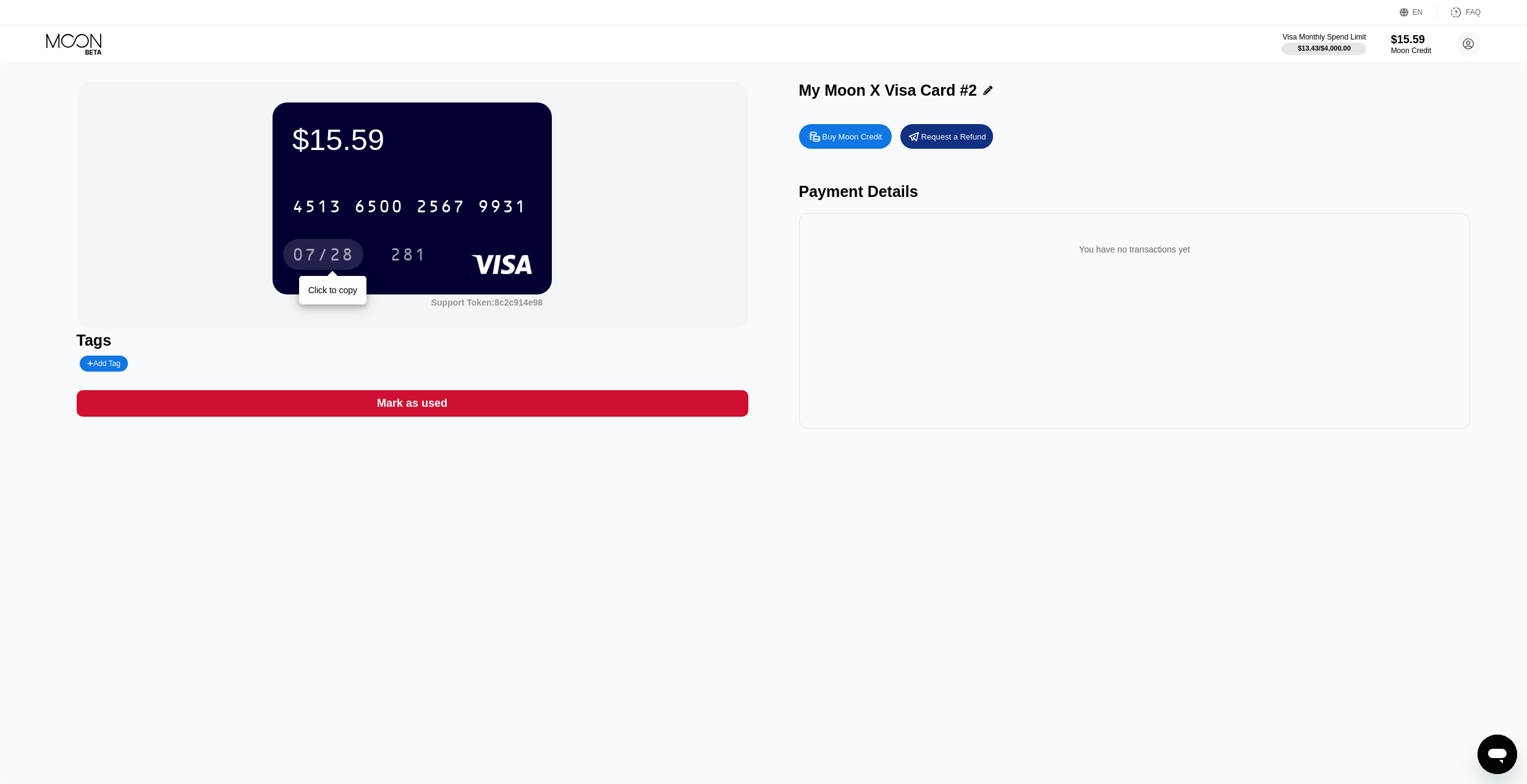
drag, startPoint x: 326, startPoint y: 257, endPoint x: 765, endPoint y: 113, distance: 462.0
click at [327, 257] on div "07/28" at bounding box center [323, 257] width 62 height 20
click at [407, 257] on div "281" at bounding box center [408, 257] width 37 height 20
click at [102, 43] on icon at bounding box center [75, 44] width 58 height 22
